Goal: Task Accomplishment & Management: Use online tool/utility

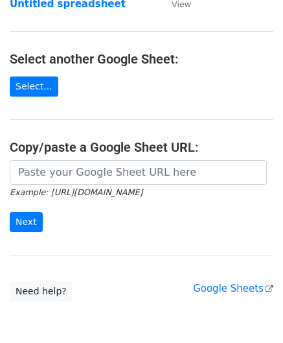
scroll to position [130, 0]
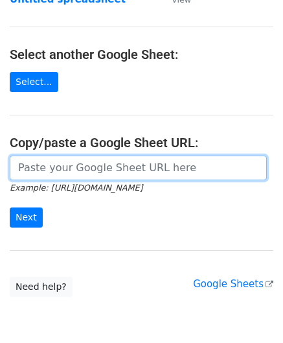
click at [62, 170] on input "url" at bounding box center [138, 167] width 257 height 25
paste input "[URL][DOMAIN_NAME]"
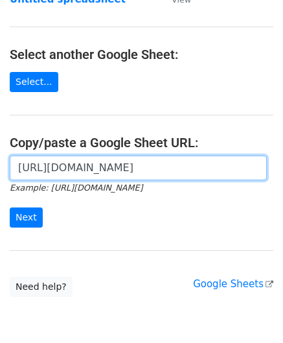
scroll to position [0, 295]
type input "[URL][DOMAIN_NAME]"
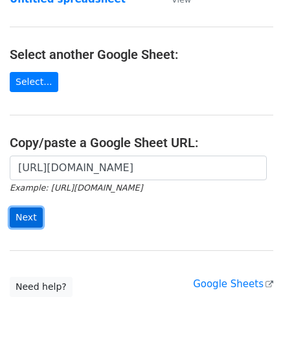
click at [27, 211] on input "Next" at bounding box center [26, 217] width 33 height 20
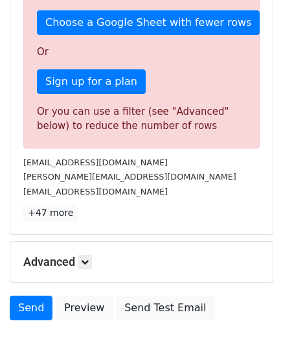
scroll to position [437, 0]
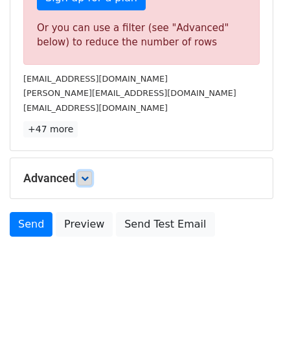
click at [88, 177] on icon at bounding box center [85, 178] width 8 height 8
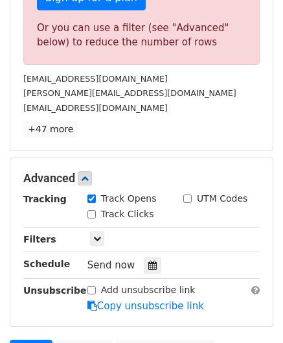
drag, startPoint x: 148, startPoint y: 258, endPoint x: 149, endPoint y: 233, distance: 25.3
click at [148, 260] on icon at bounding box center [152, 264] width 8 height 9
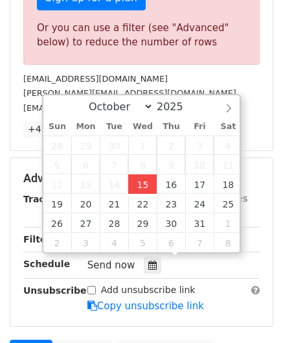
type input "2025-10-15 12:00"
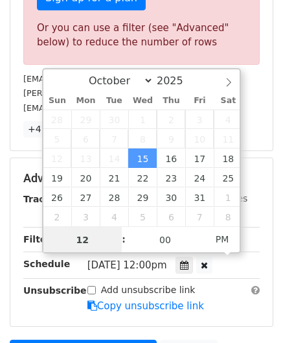
scroll to position [0, 0]
paste input "6"
type input "6"
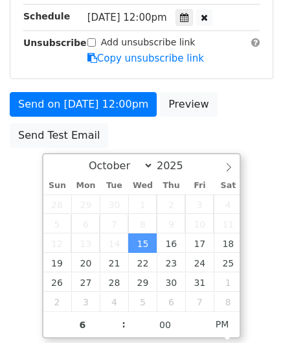
type input "2025-10-15 18:00"
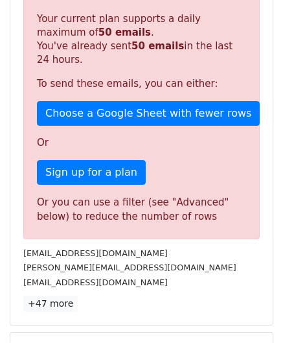
scroll to position [594, 0]
